Goal: Task Accomplishment & Management: Use online tool/utility

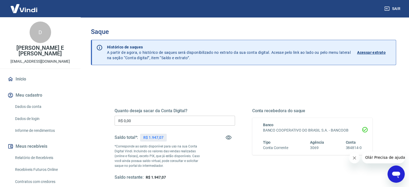
click at [145, 121] on input "R$ 0,00" at bounding box center [175, 121] width 120 height 10
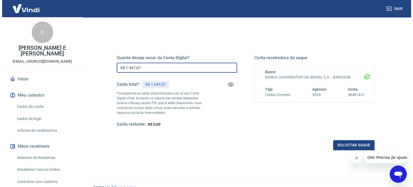
scroll to position [54, 0]
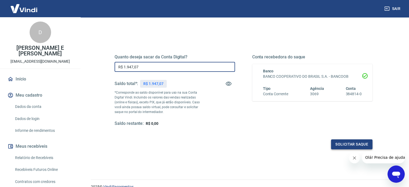
type input "R$ 1.947,07"
click at [349, 143] on button "Solicitar saque" at bounding box center [351, 144] width 41 height 10
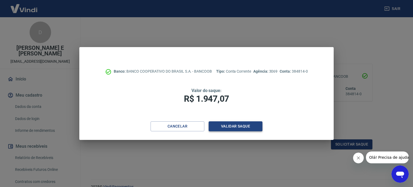
click at [241, 129] on button "Validar saque" at bounding box center [236, 126] width 54 height 10
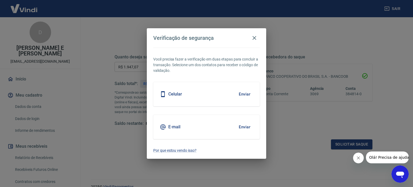
click at [247, 126] on button "Enviar" at bounding box center [244, 126] width 17 height 11
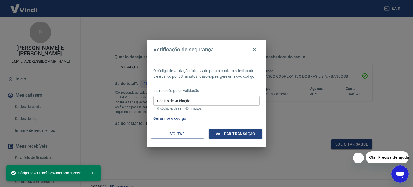
click at [201, 101] on input "Código de validação" at bounding box center [206, 101] width 106 height 10
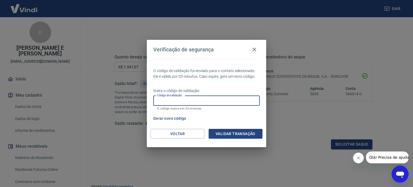
paste input "920021"
type input "920021"
click at [233, 133] on button "Validar transação" at bounding box center [236, 134] width 54 height 10
